Goal: Register for event/course

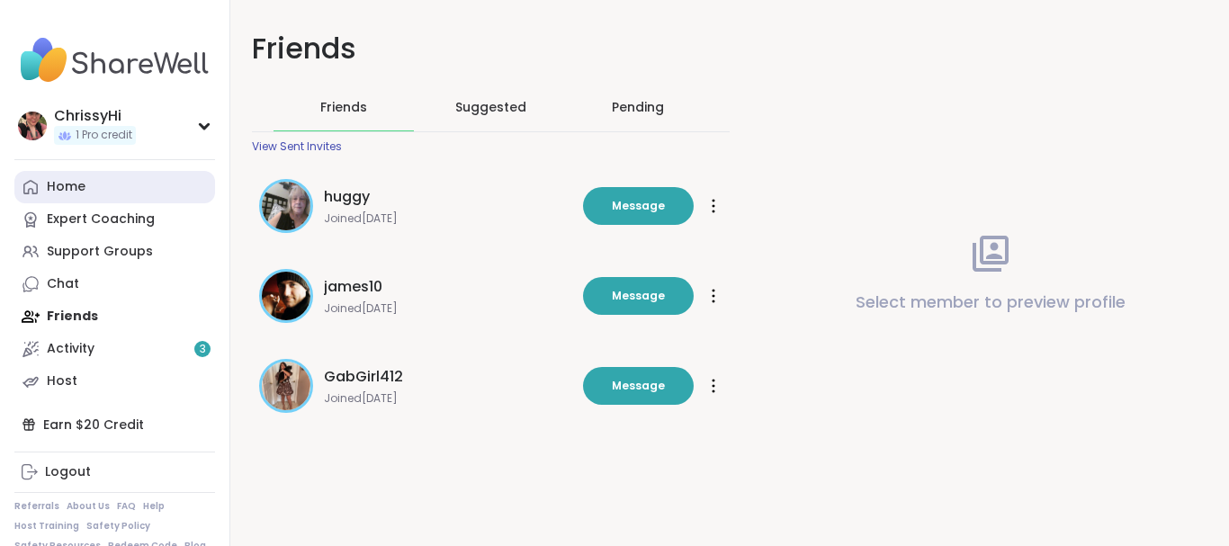
click at [80, 180] on div "Home" at bounding box center [66, 187] width 39 height 18
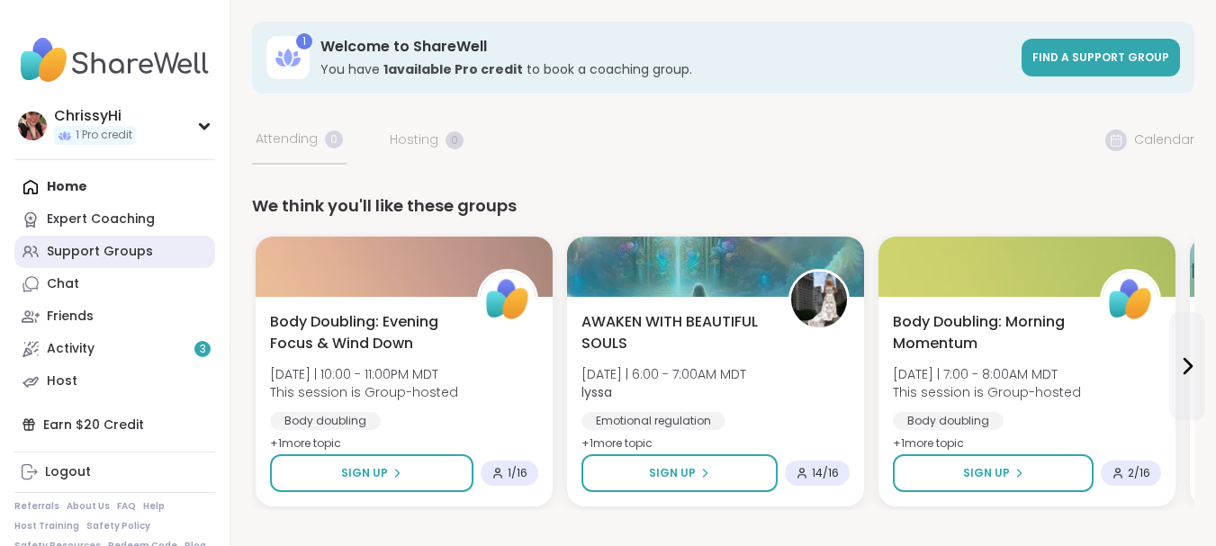
click at [107, 247] on div "Support Groups" at bounding box center [100, 252] width 106 height 18
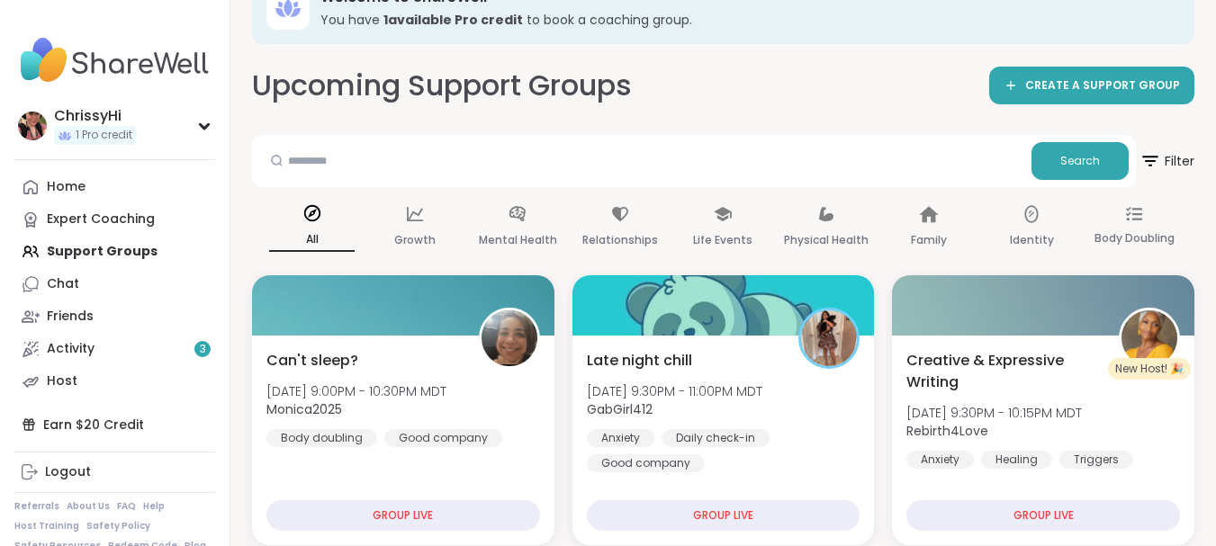
scroll to position [64, 0]
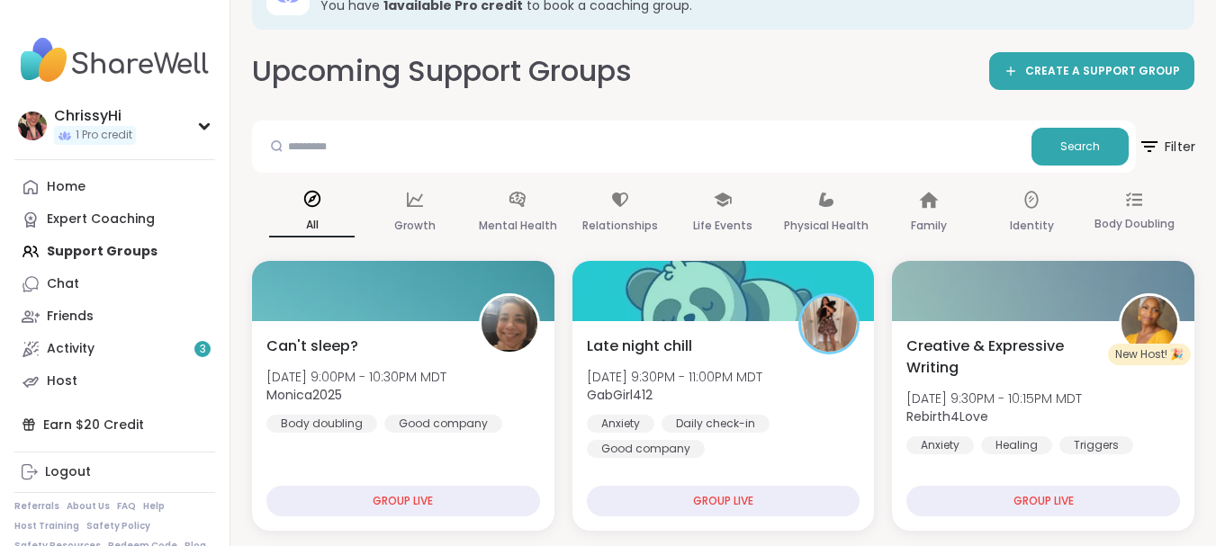
click at [1170, 147] on span "Filter" at bounding box center [1166, 146] width 58 height 45
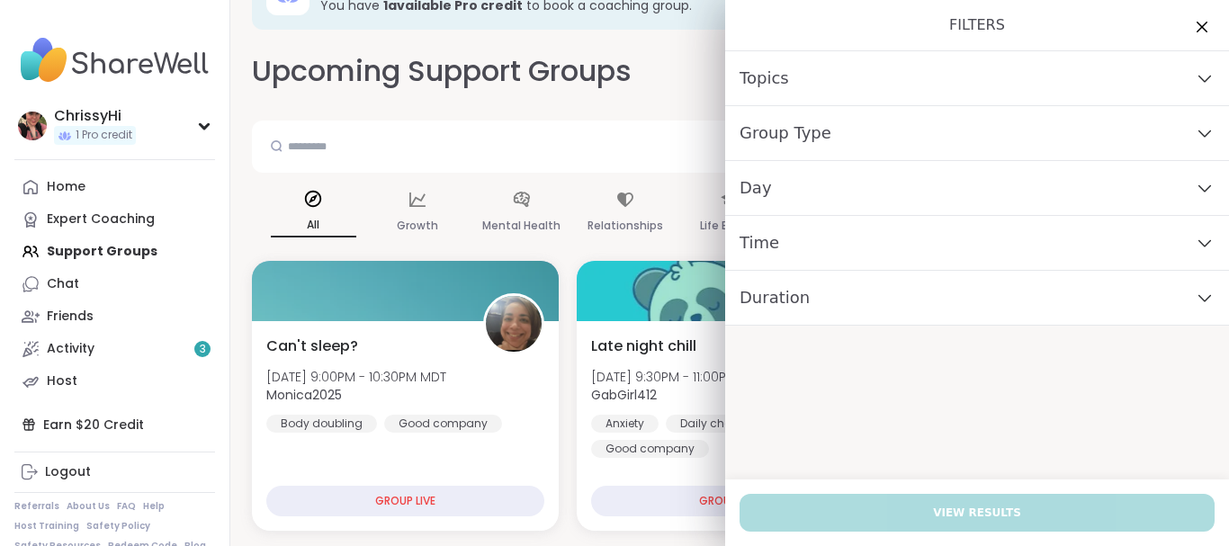
click at [1154, 196] on div "Day" at bounding box center [977, 188] width 504 height 55
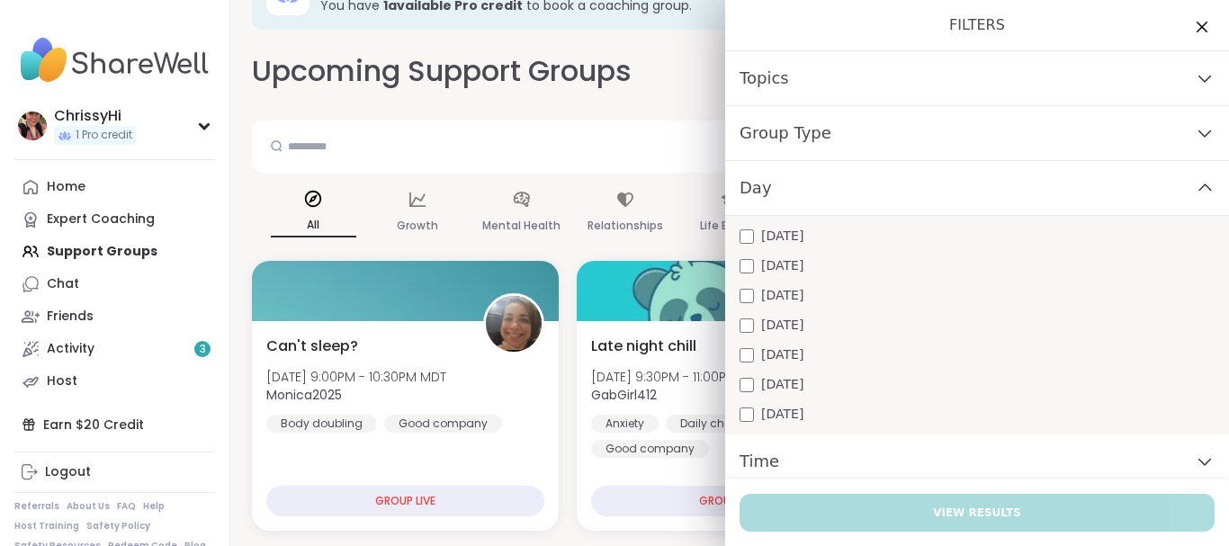
click at [725, 408] on div "[DATE] [DATE] [DATE] [DATE] [DATE] [DATE] [DATE]" at bounding box center [977, 325] width 504 height 219
click at [725, 413] on div "[DATE] [DATE] [DATE] [DATE] [DATE] [DATE] [DATE]" at bounding box center [977, 325] width 504 height 219
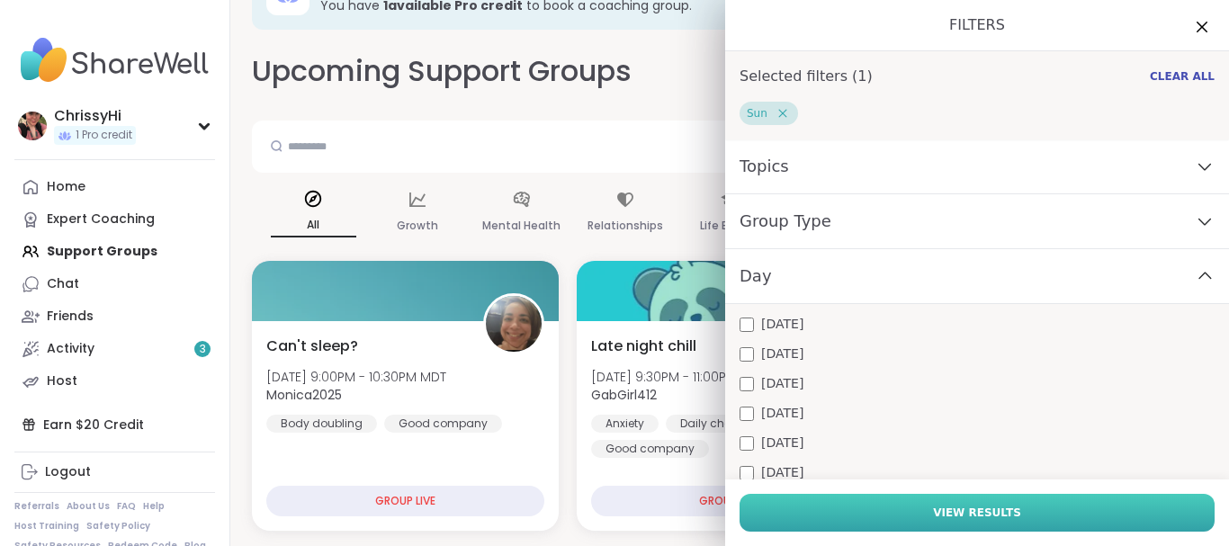
click at [1003, 499] on button "View Results" at bounding box center [977, 513] width 475 height 38
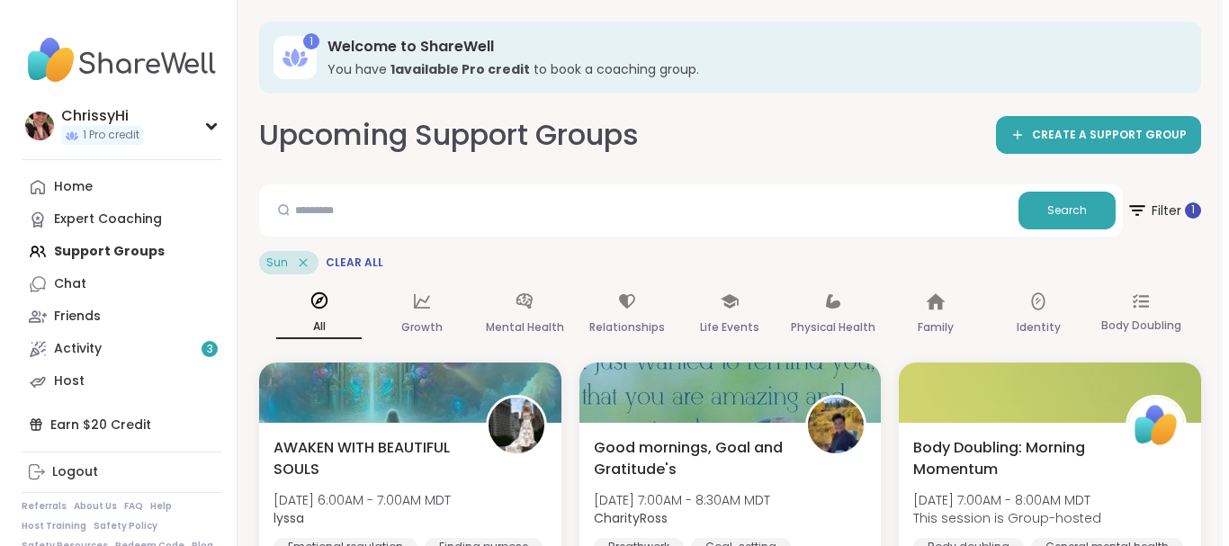
scroll to position [43, 0]
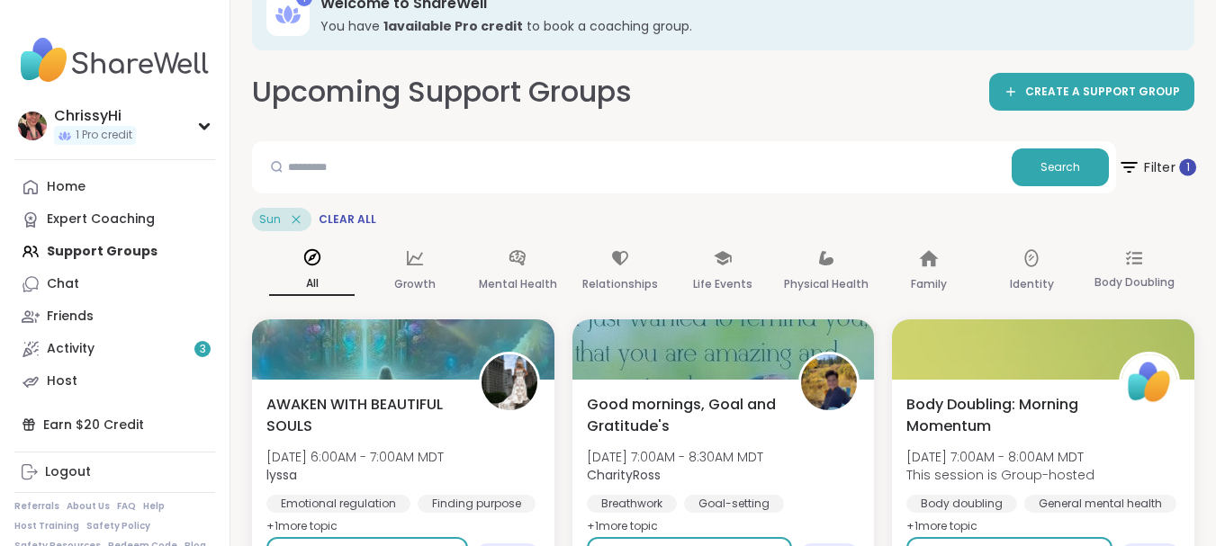
click at [1155, 172] on span "Filter 1" at bounding box center [1157, 167] width 78 height 45
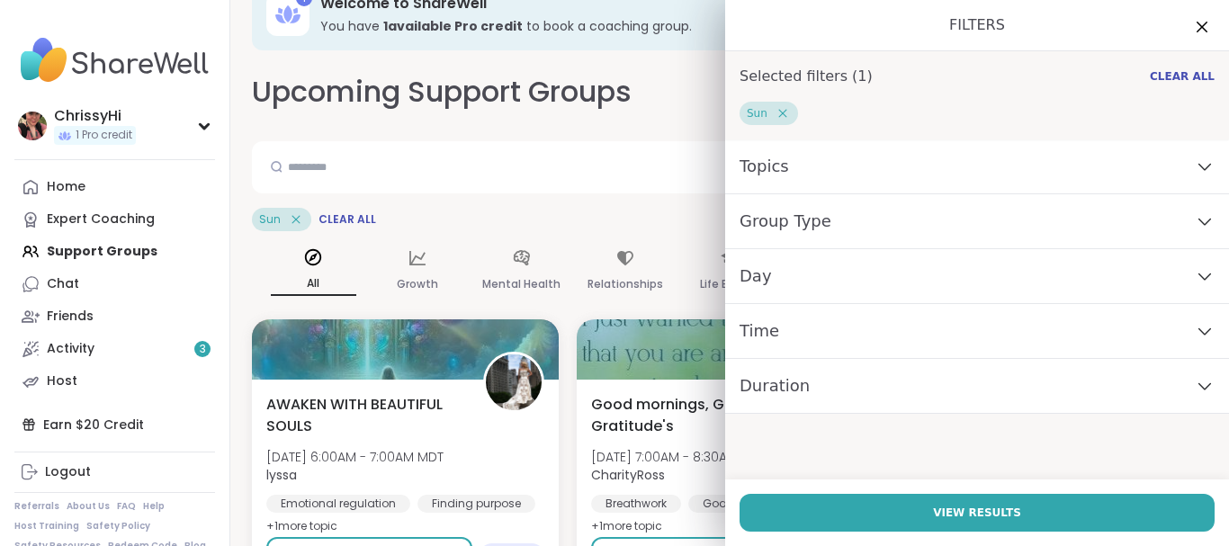
click at [1180, 310] on div "Time" at bounding box center [977, 331] width 504 height 55
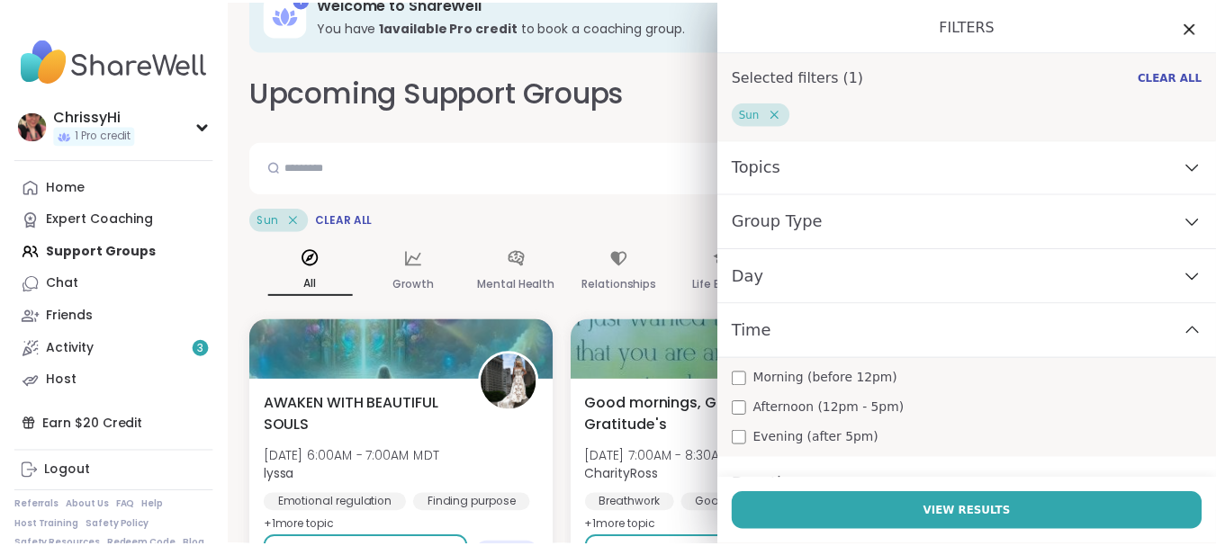
scroll to position [34, 0]
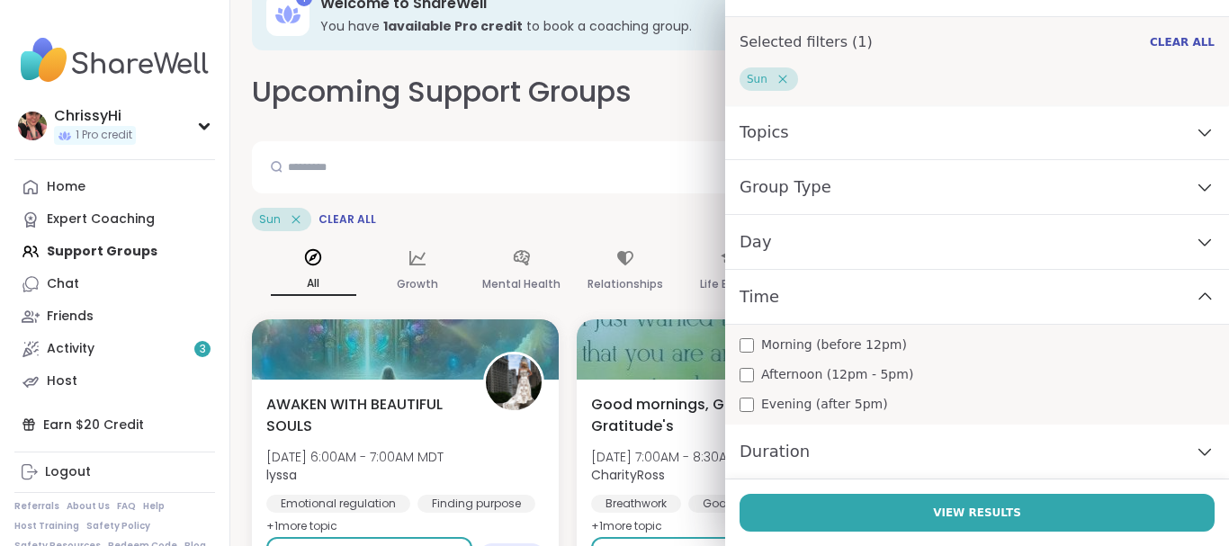
drag, startPoint x: 766, startPoint y: 382, endPoint x: 765, endPoint y: 402, distance: 20.7
click at [766, 381] on span "Afternoon (12pm - 5pm)" at bounding box center [837, 374] width 152 height 19
click at [765, 403] on span "Evening (after 5pm)" at bounding box center [824, 404] width 127 height 19
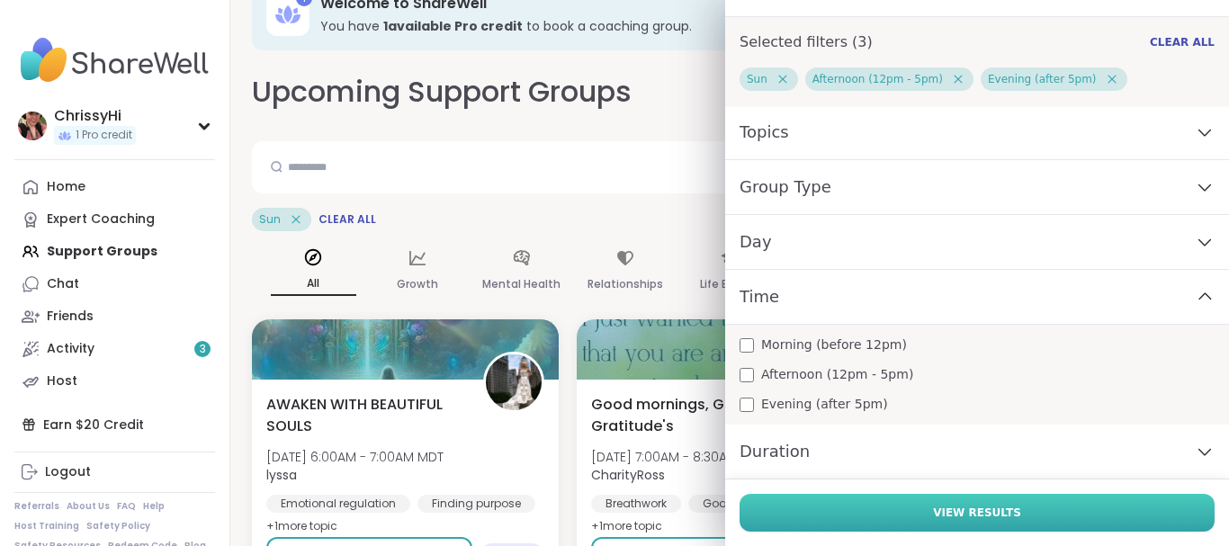
click at [830, 507] on button "View Results" at bounding box center [977, 513] width 475 height 38
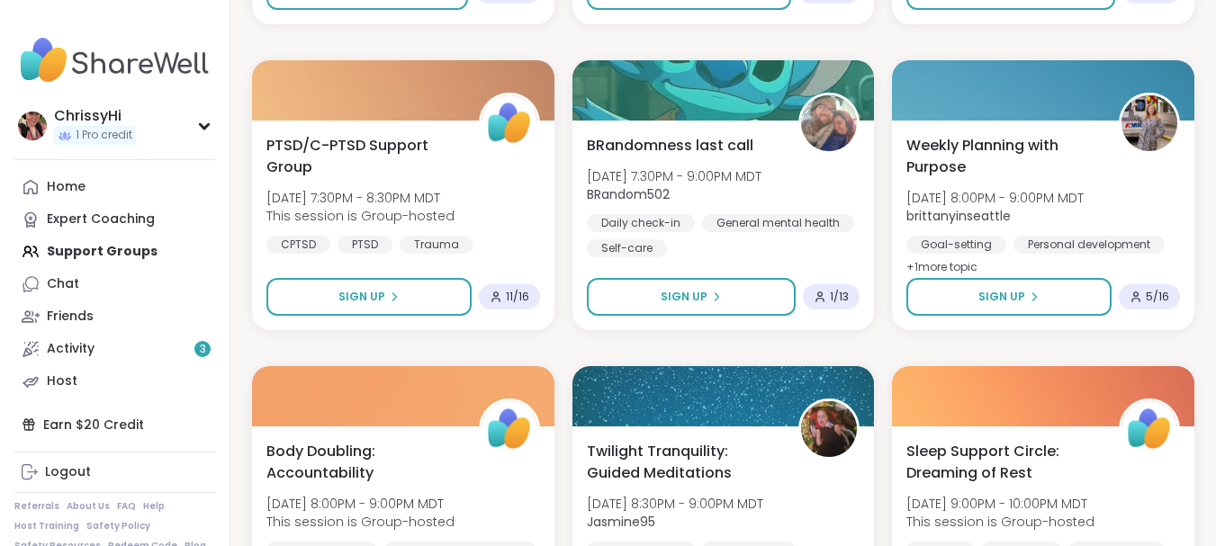
scroll to position [3526, 0]
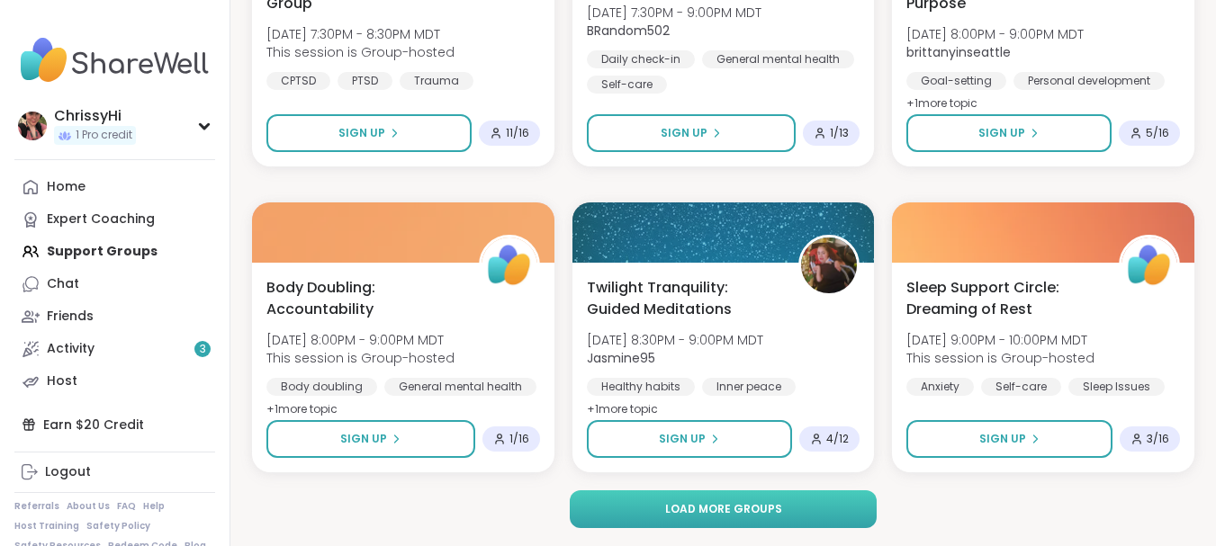
click at [758, 505] on span "Load more groups" at bounding box center [723, 509] width 117 height 16
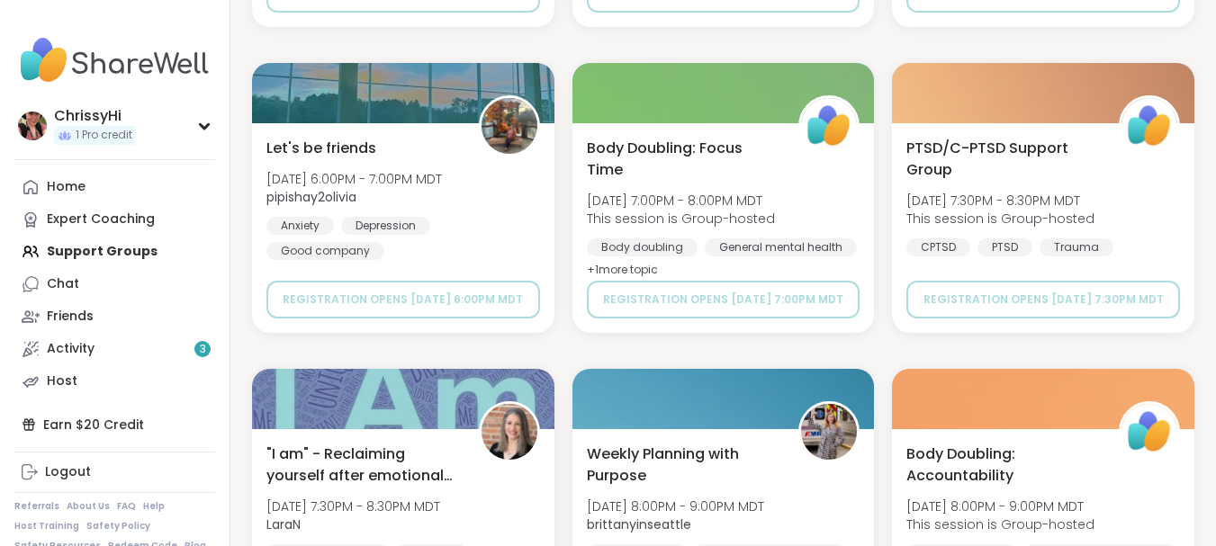
scroll to position [7197, 0]
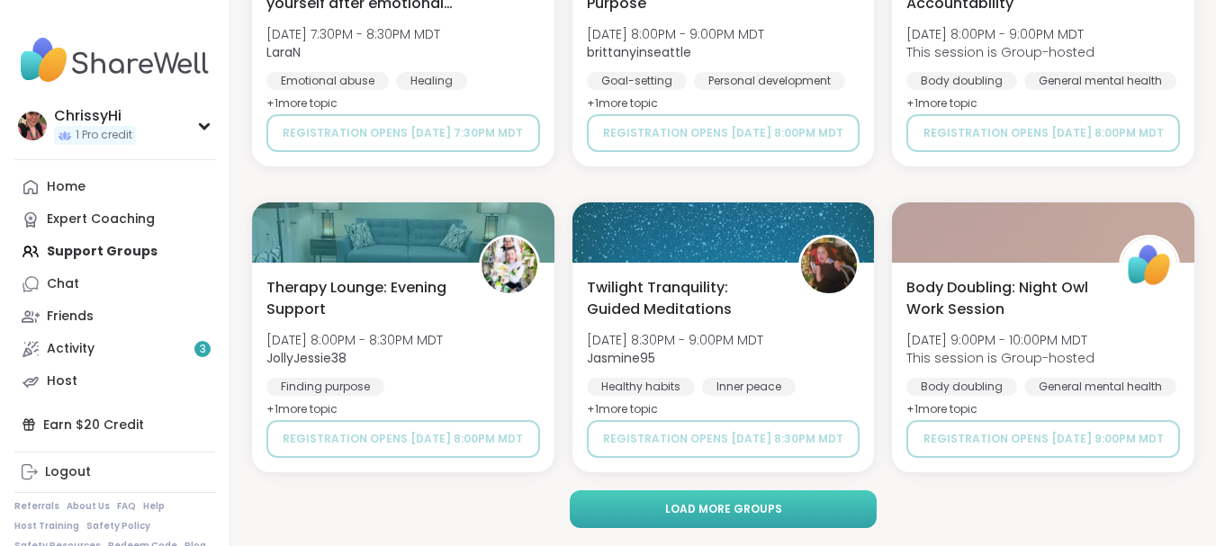
click at [819, 515] on button "Load more groups" at bounding box center [723, 509] width 307 height 38
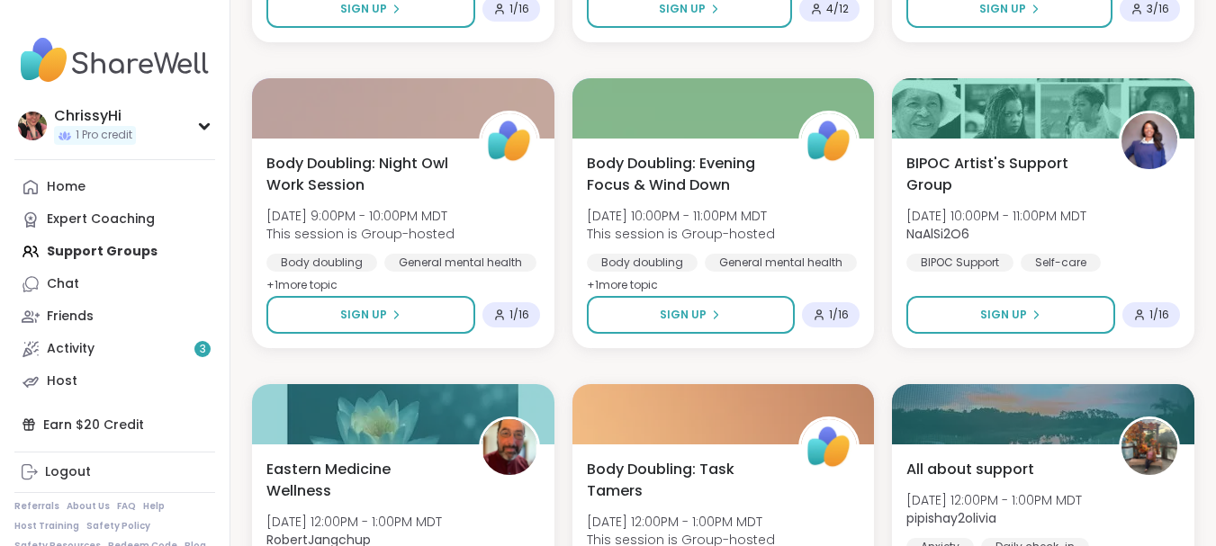
scroll to position [3996, 0]
